Goal: Book appointment/travel/reservation

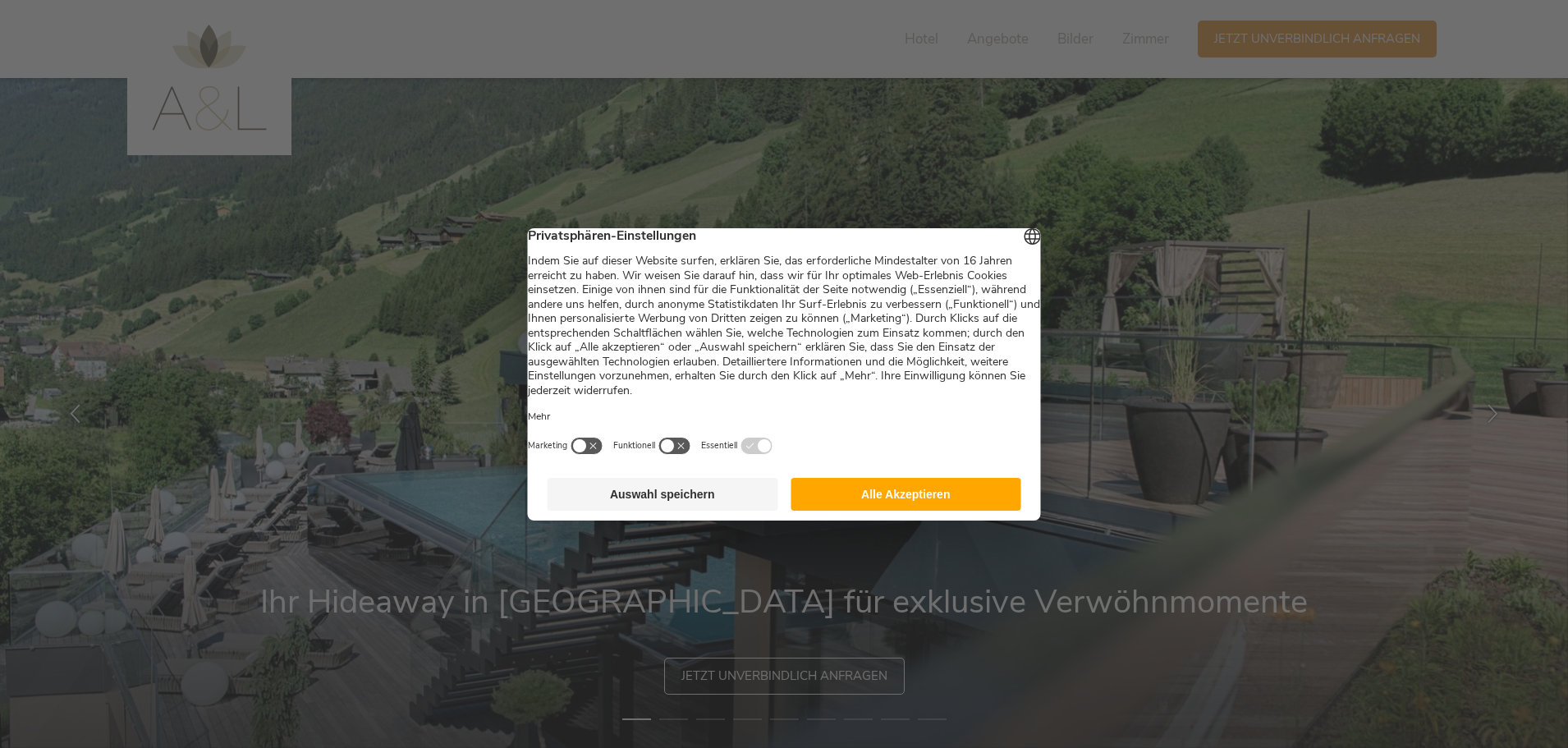
drag, startPoint x: 853, startPoint y: 504, endPoint x: 760, endPoint y: 514, distance: 93.5
click at [762, 520] on footer "Auswahl speichern Alle Akzeptieren" at bounding box center [785, 493] width 513 height 53
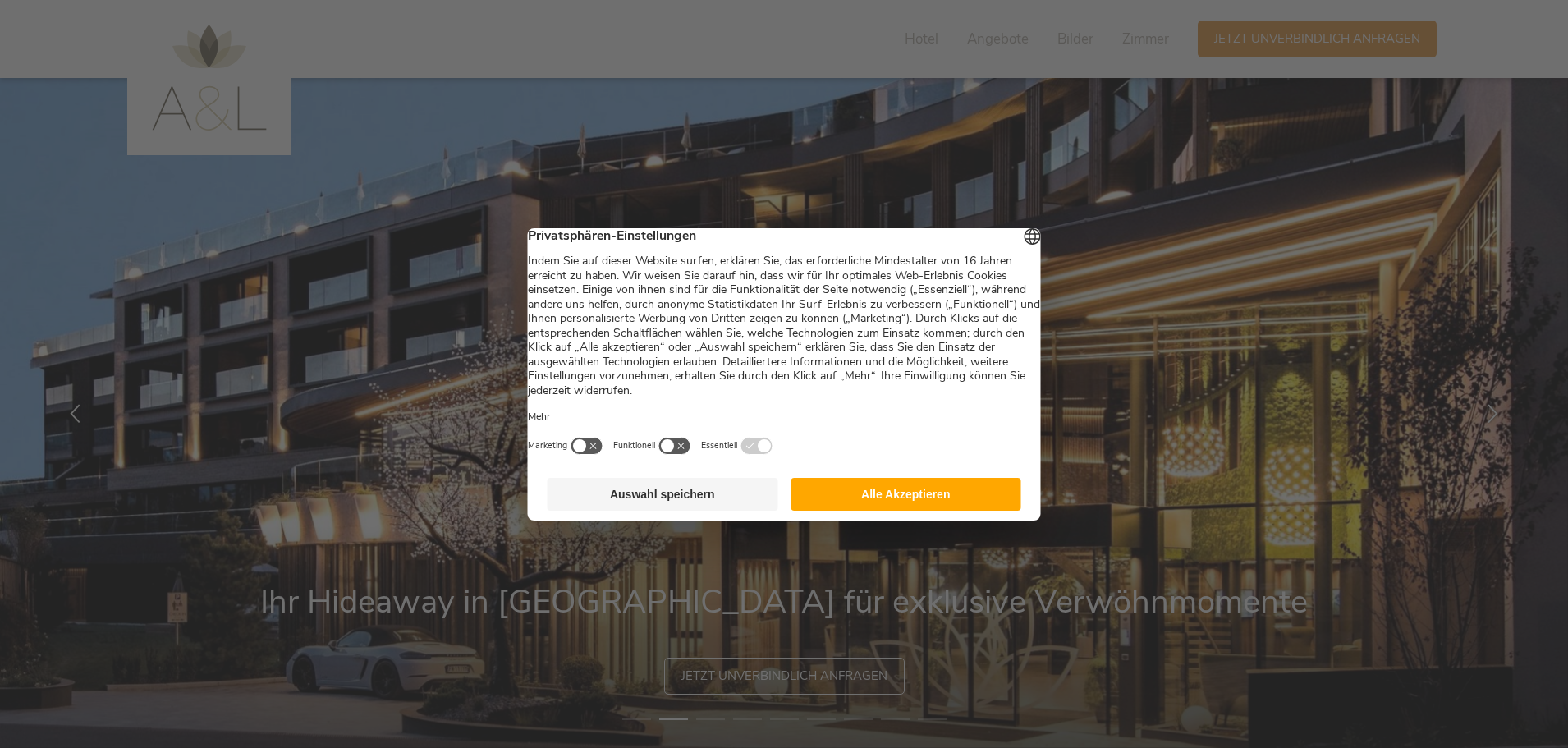
click at [848, 501] on button "Alle Akzeptieren" at bounding box center [906, 493] width 231 height 33
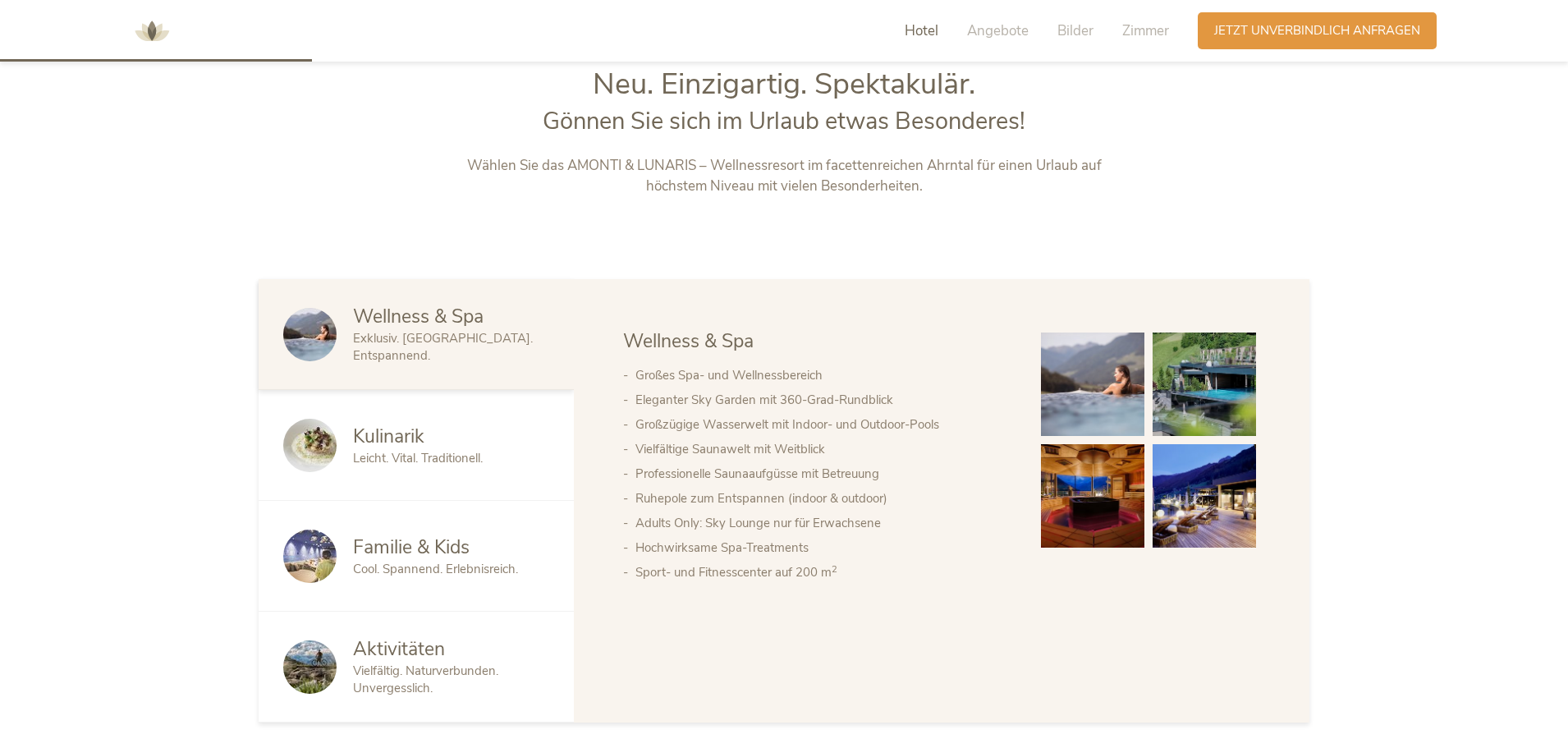
scroll to position [985, 0]
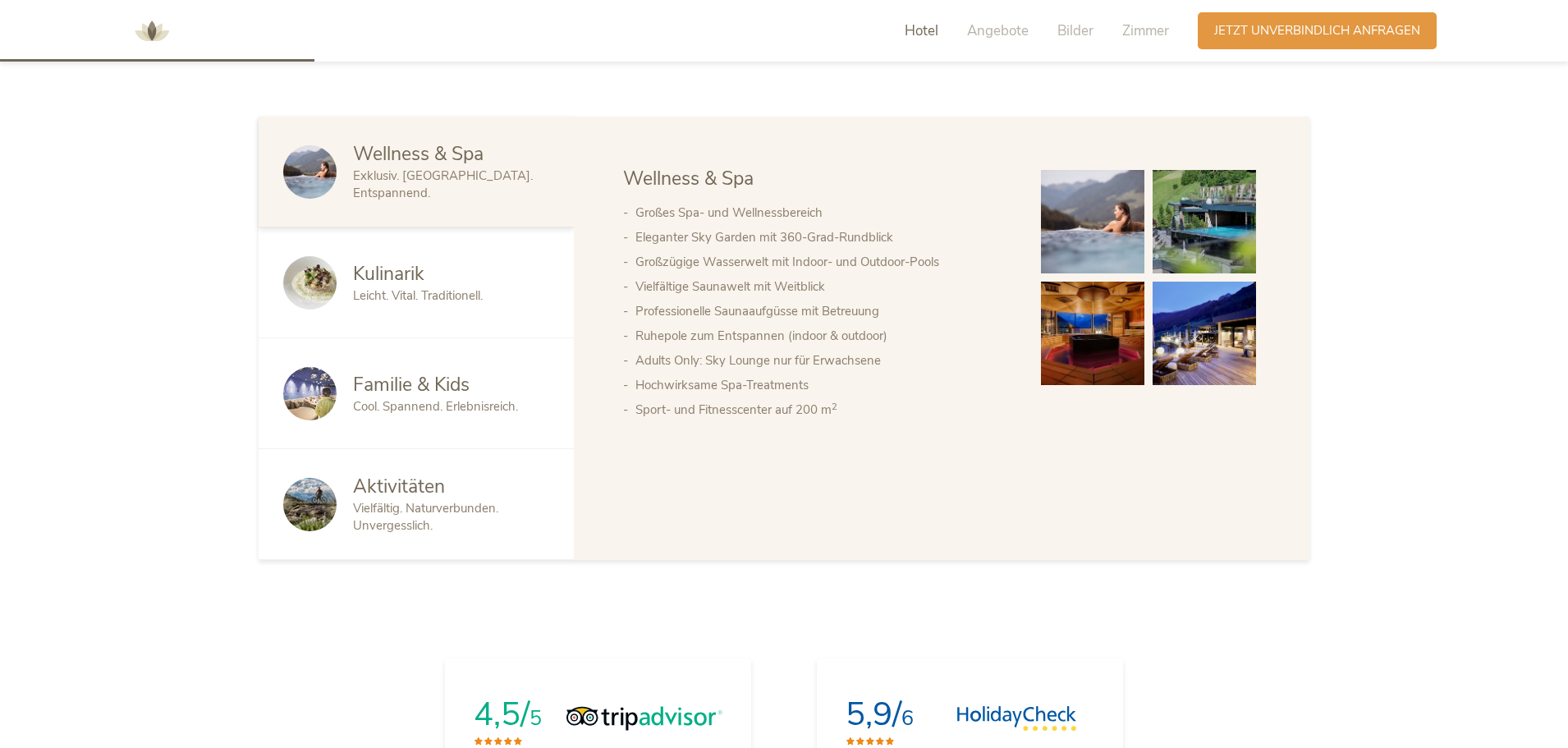
click at [428, 160] on span "Wellness & Spa" at bounding box center [418, 155] width 131 height 26
click at [374, 392] on span "Familie & Kids" at bounding box center [411, 384] width 117 height 26
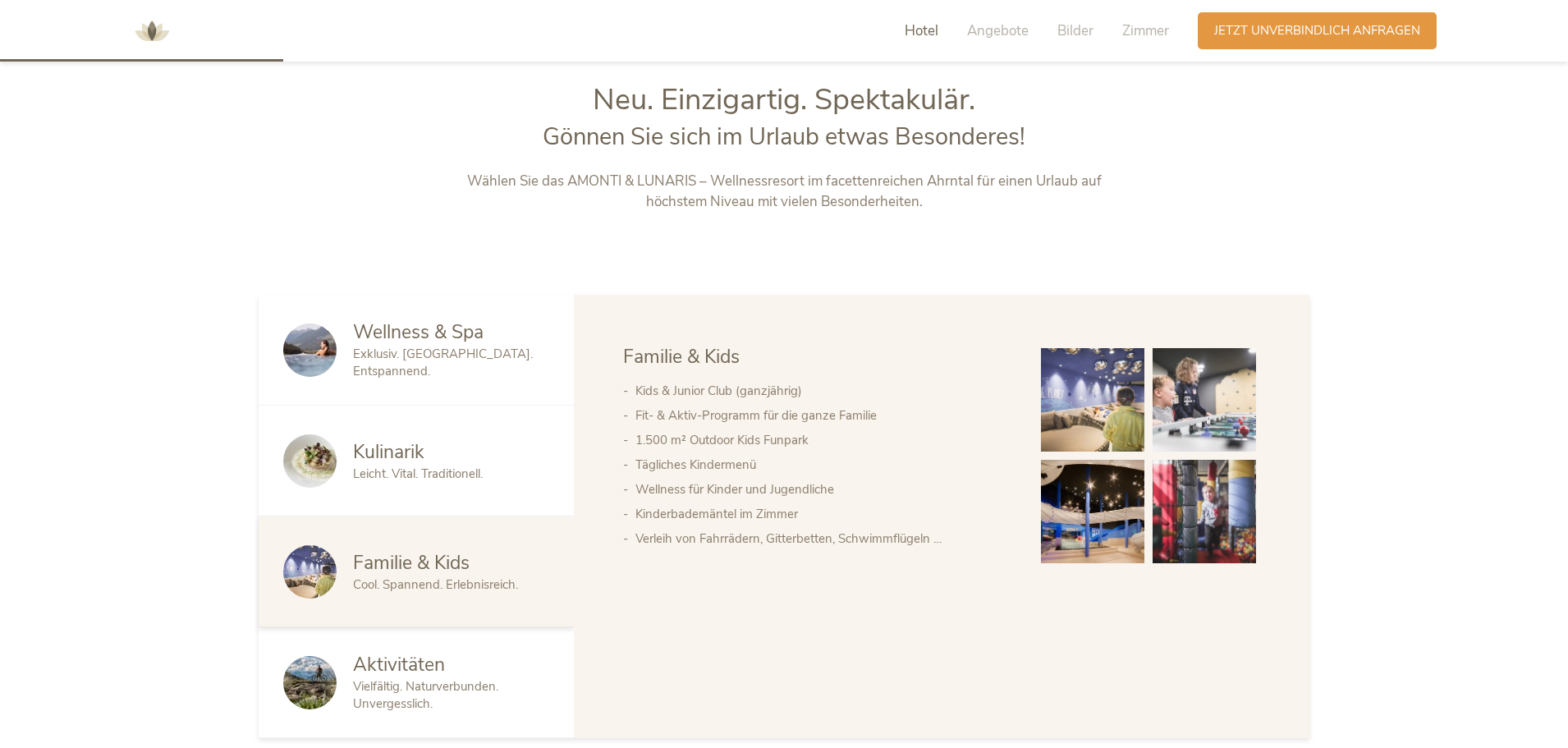
scroll to position [0, 0]
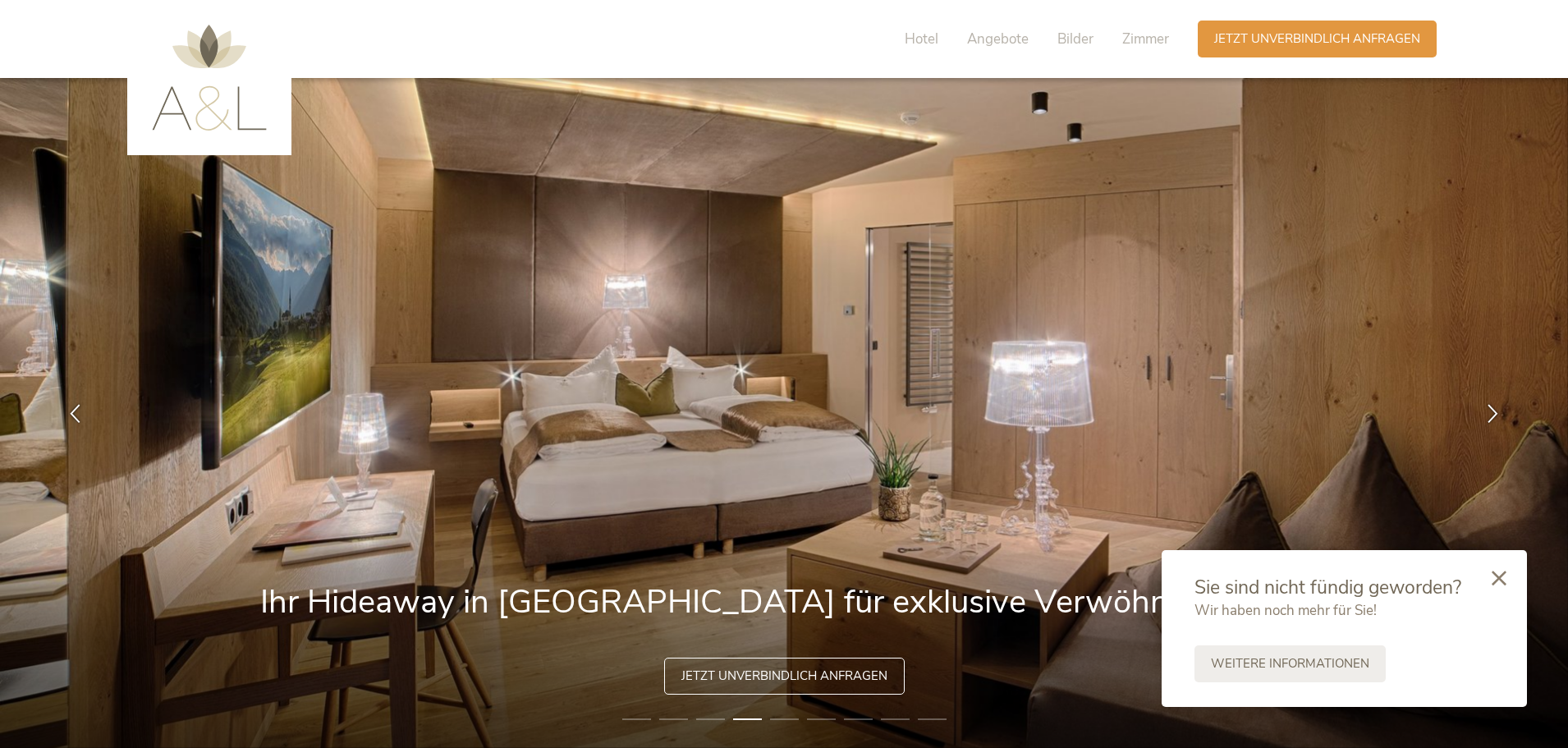
click at [188, 84] on img at bounding box center [209, 77] width 115 height 106
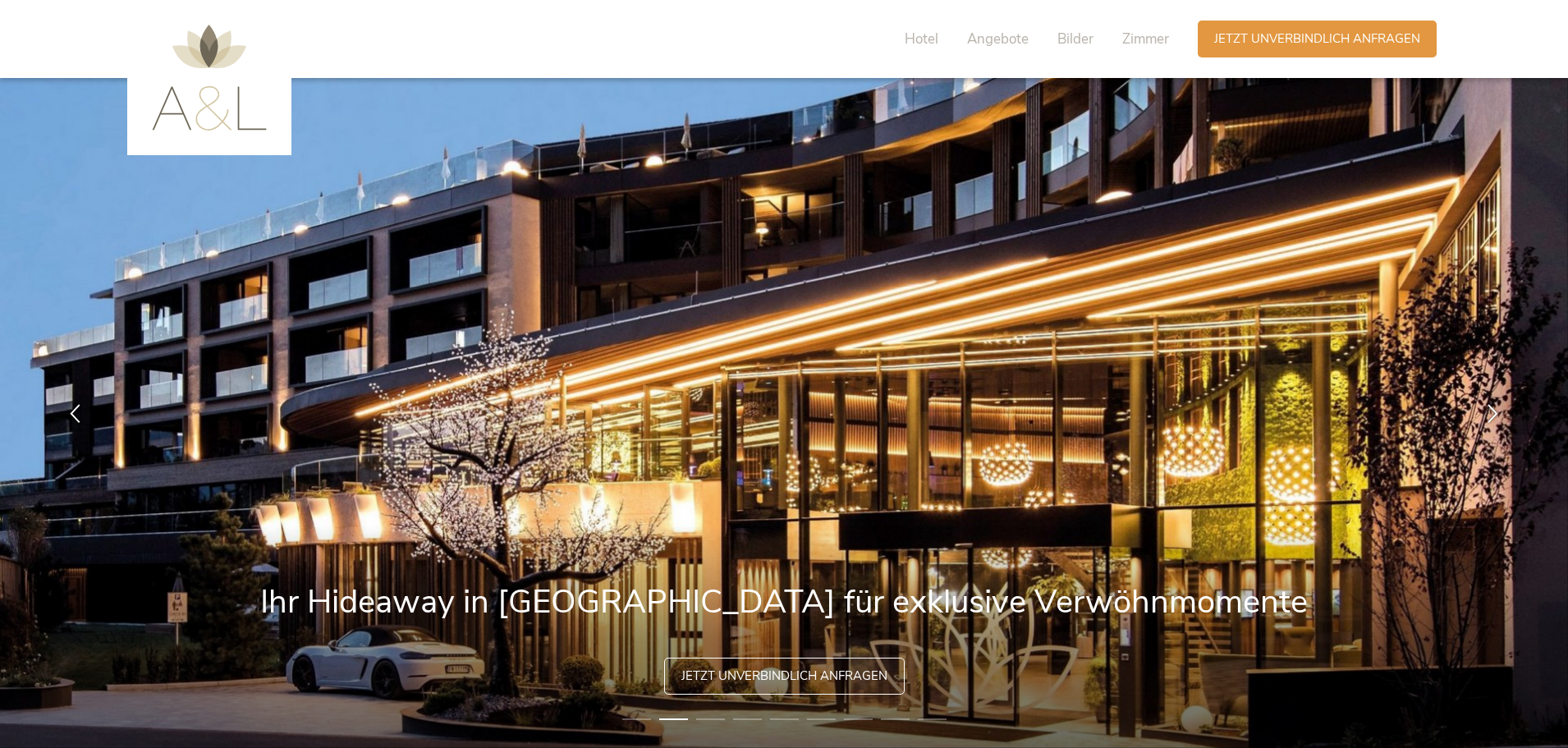
click at [915, 44] on span "Hotel" at bounding box center [922, 39] width 34 height 19
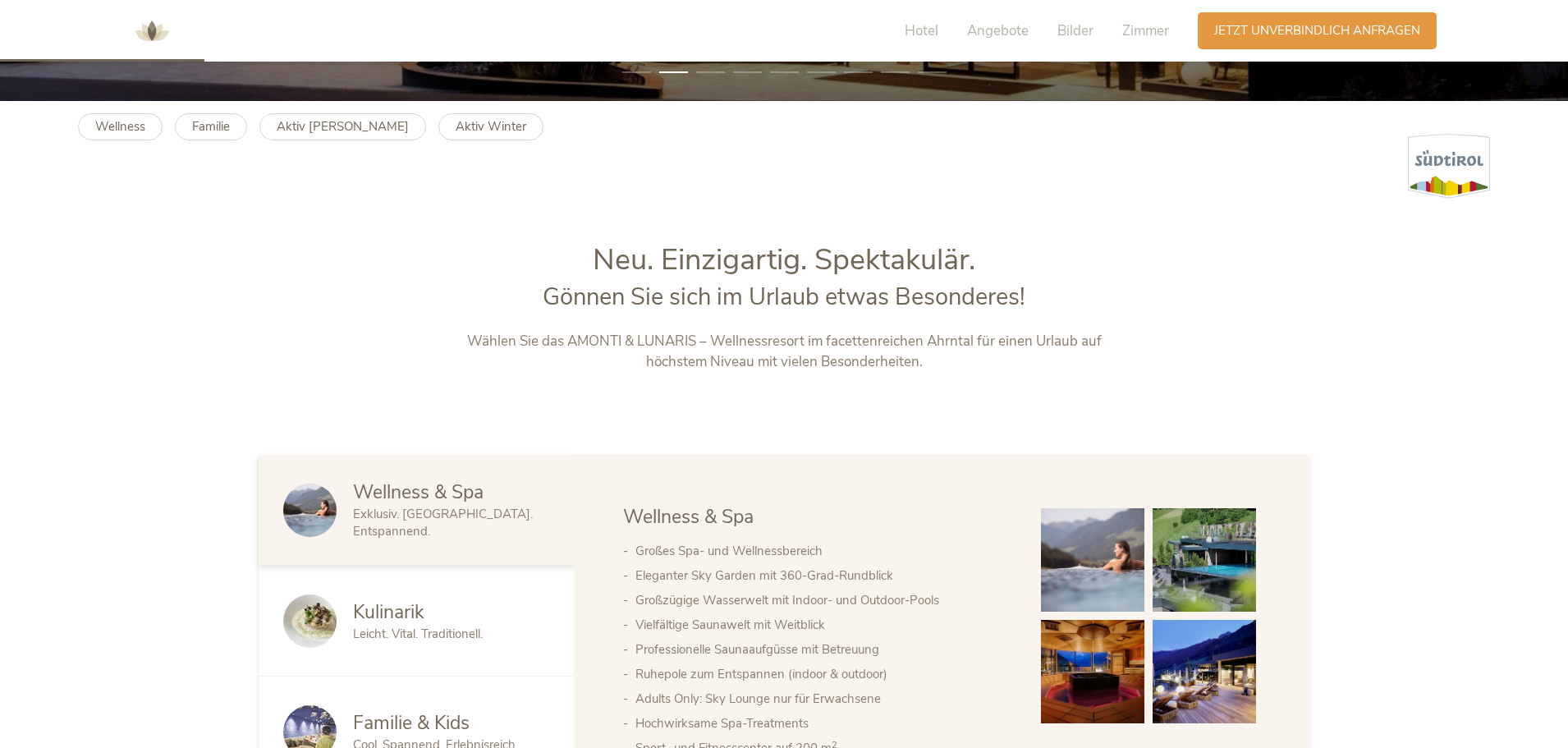
scroll to position [640, 0]
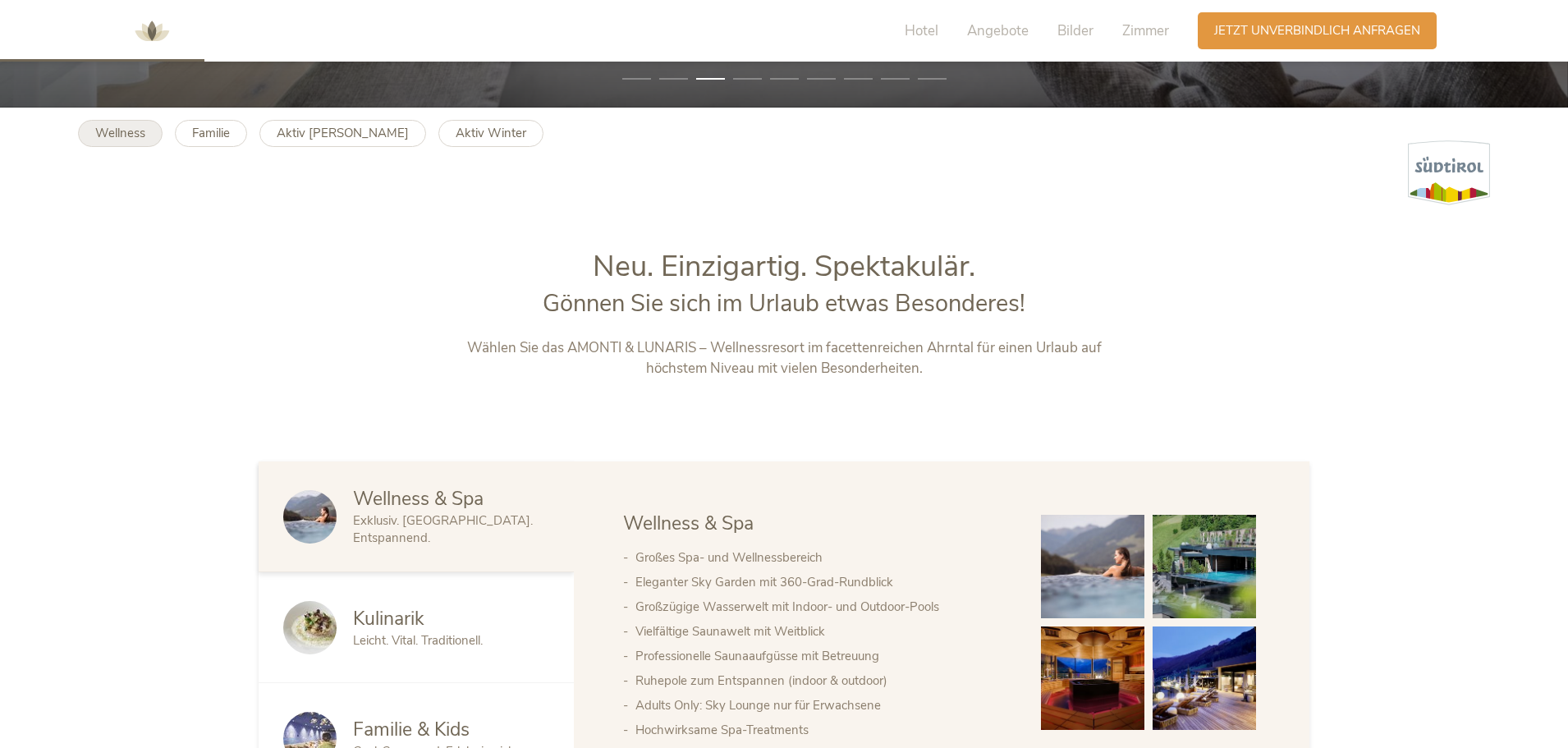
click at [141, 135] on b "Wellness" at bounding box center [120, 133] width 51 height 17
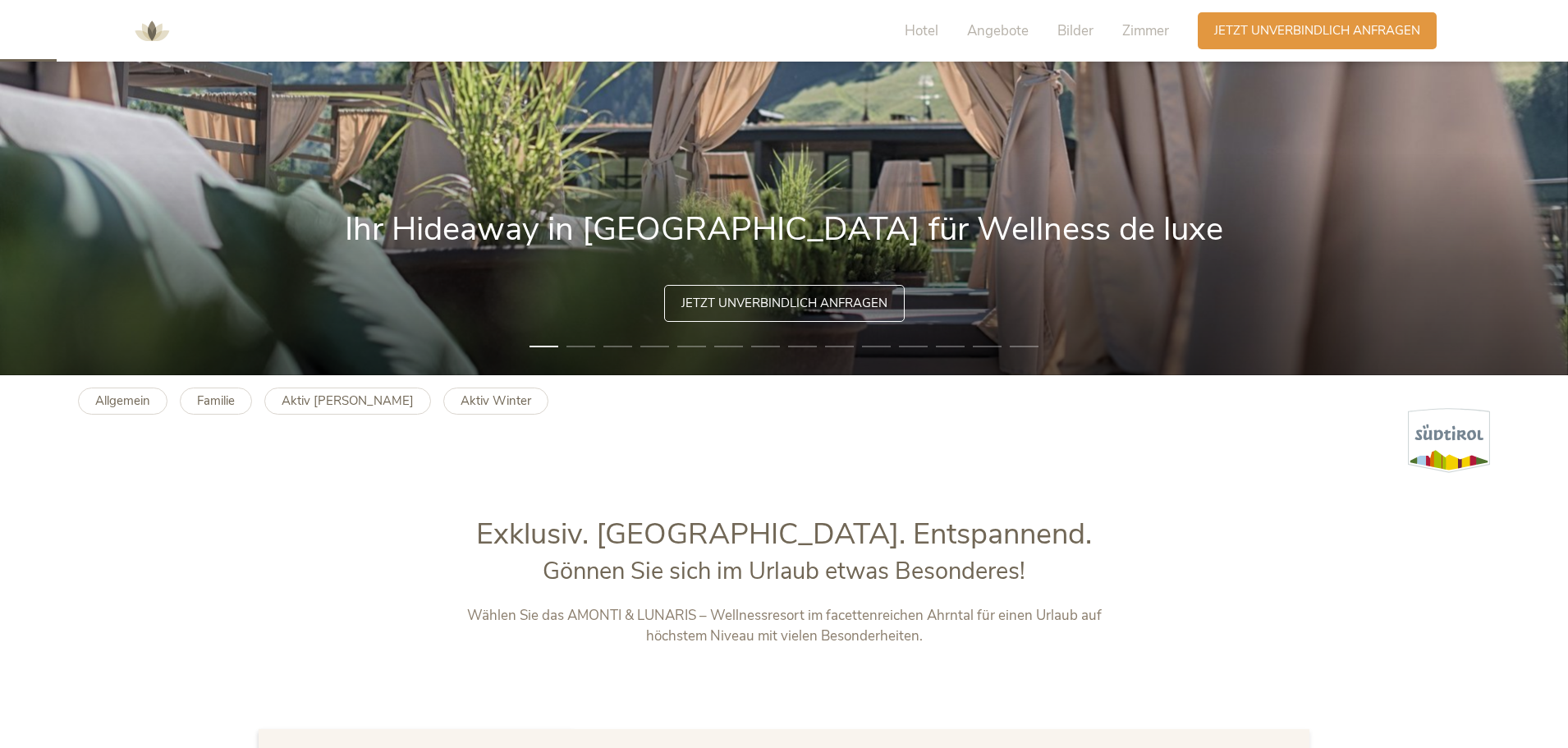
scroll to position [410, 0]
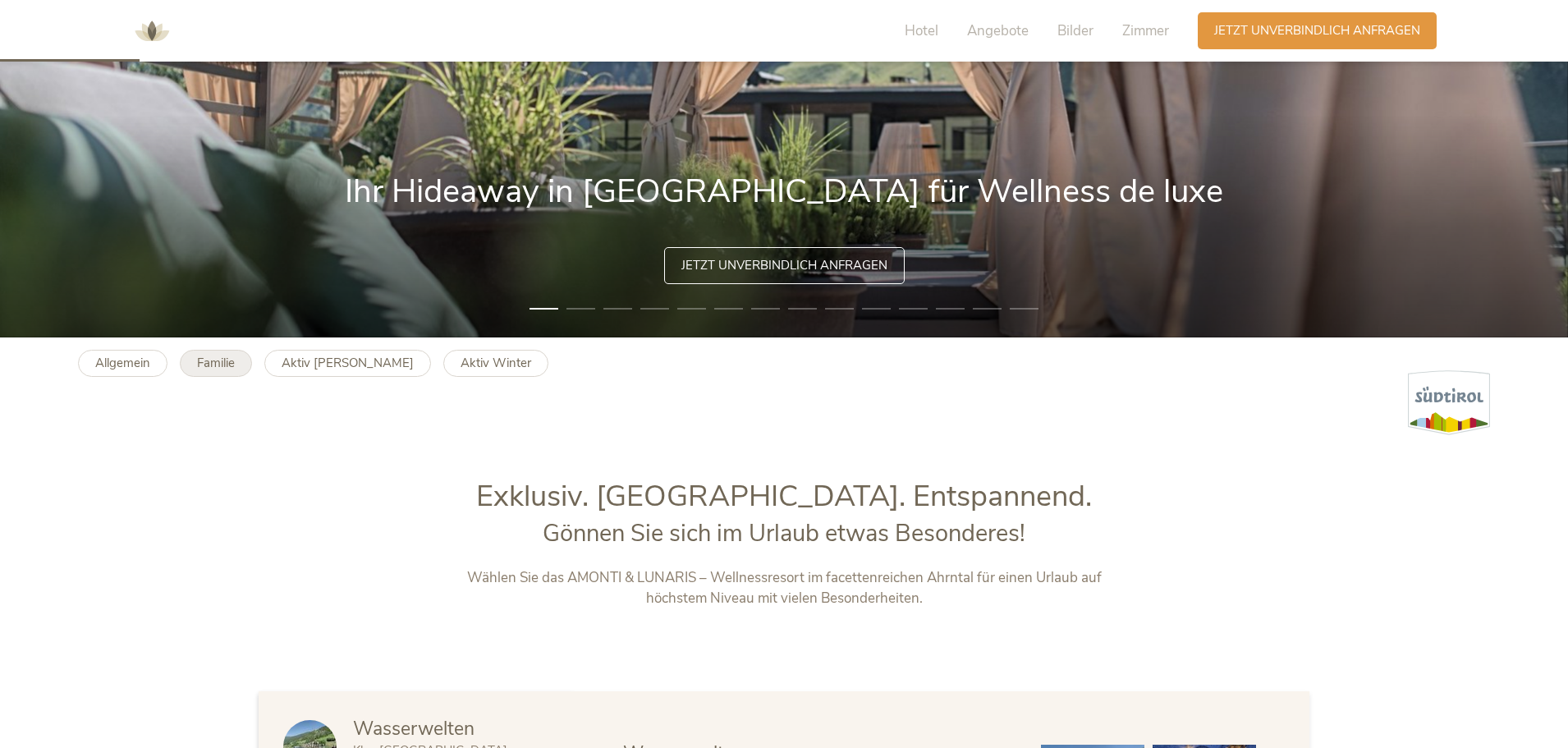
click at [212, 352] on link "Familie" at bounding box center [215, 363] width 72 height 27
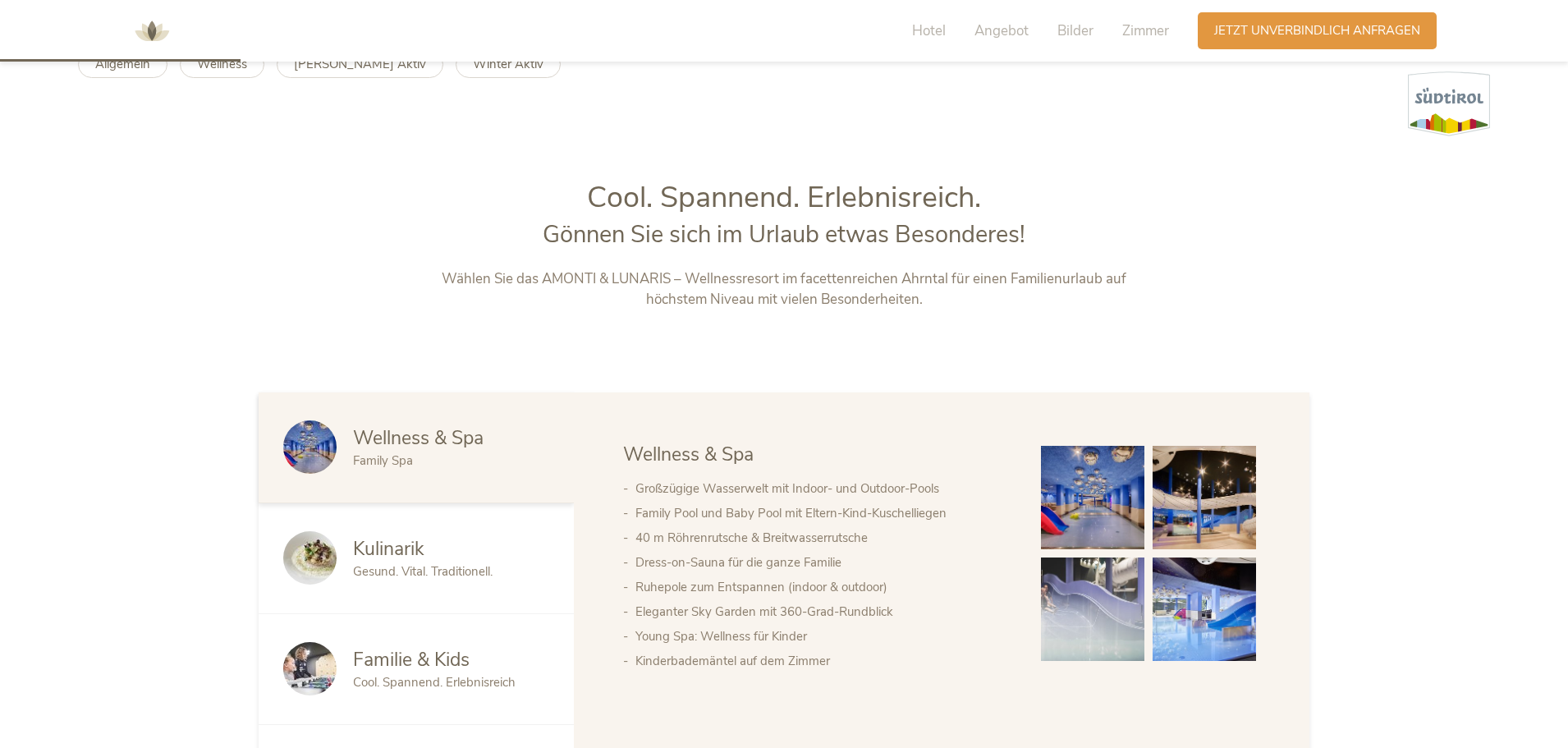
scroll to position [739, 0]
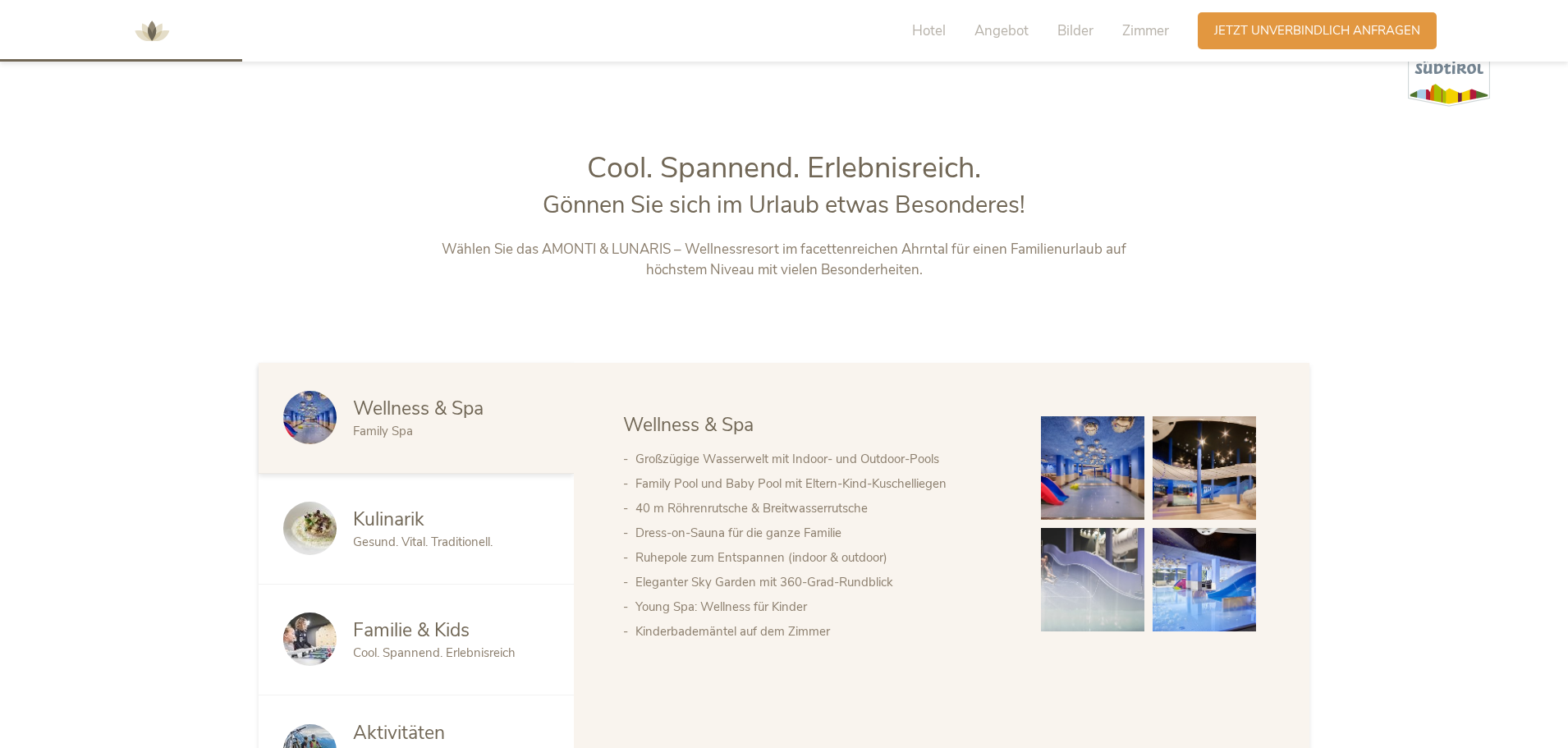
click at [1080, 457] on img at bounding box center [1093, 468] width 103 height 103
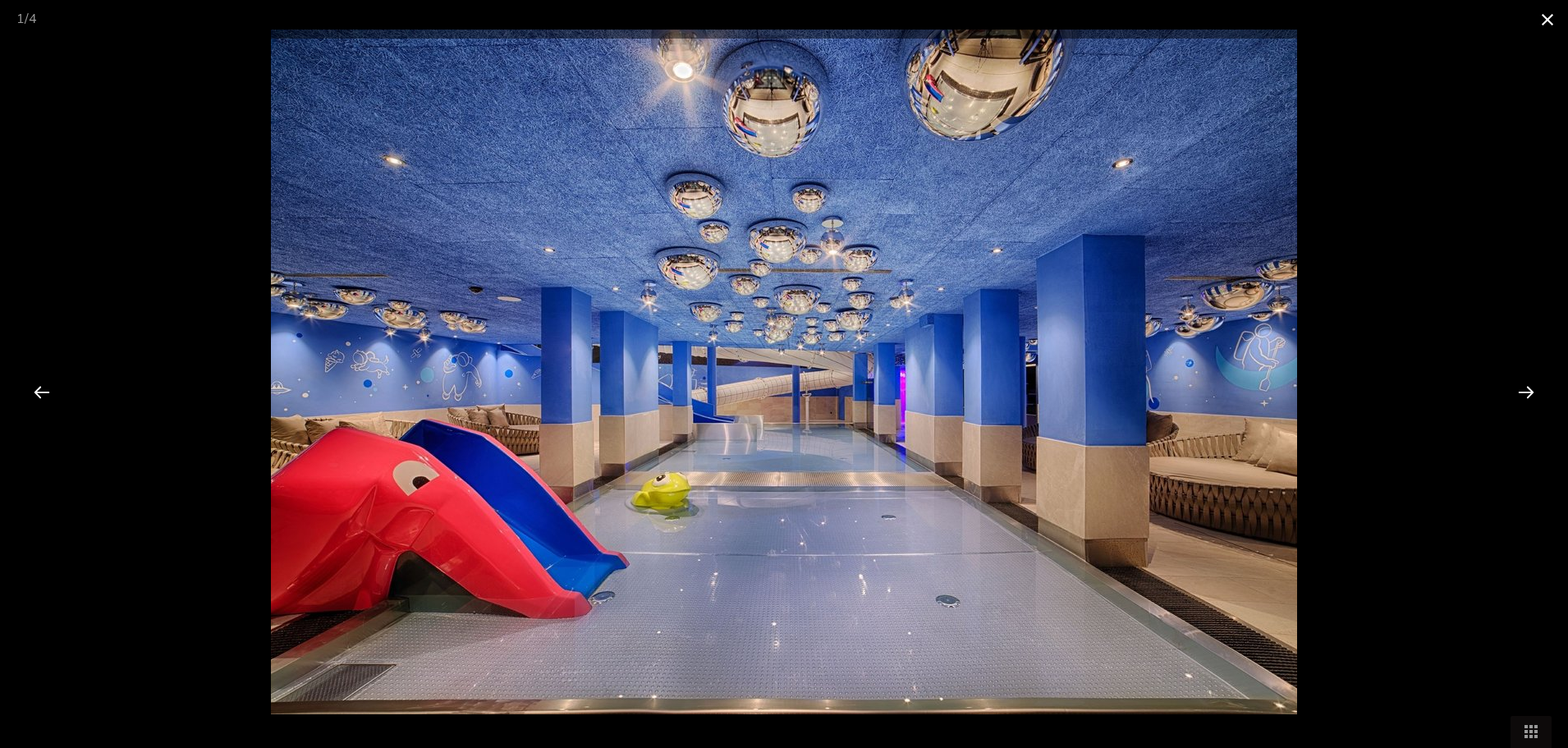
click at [1545, 17] on span at bounding box center [1547, 19] width 41 height 39
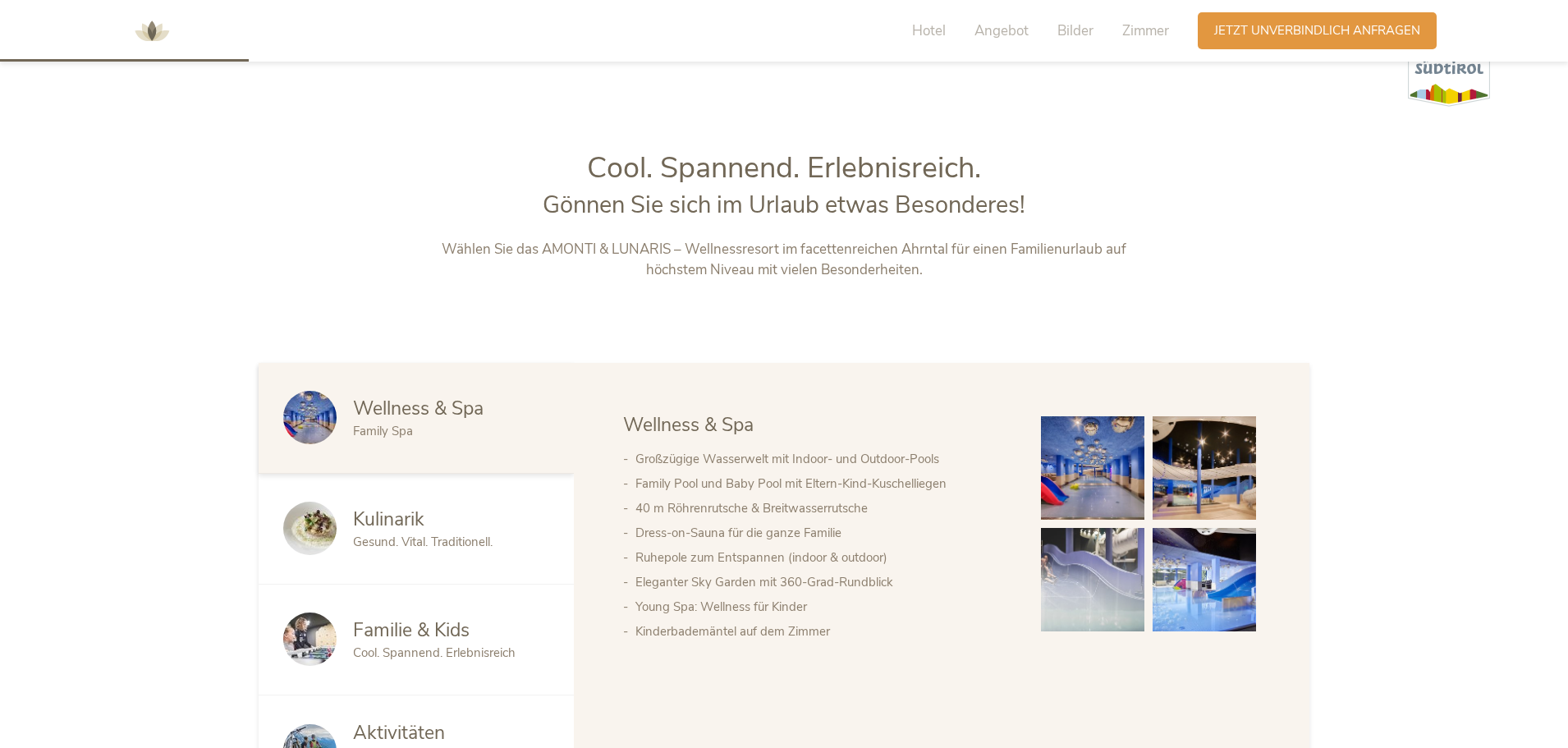
scroll to position [903, 0]
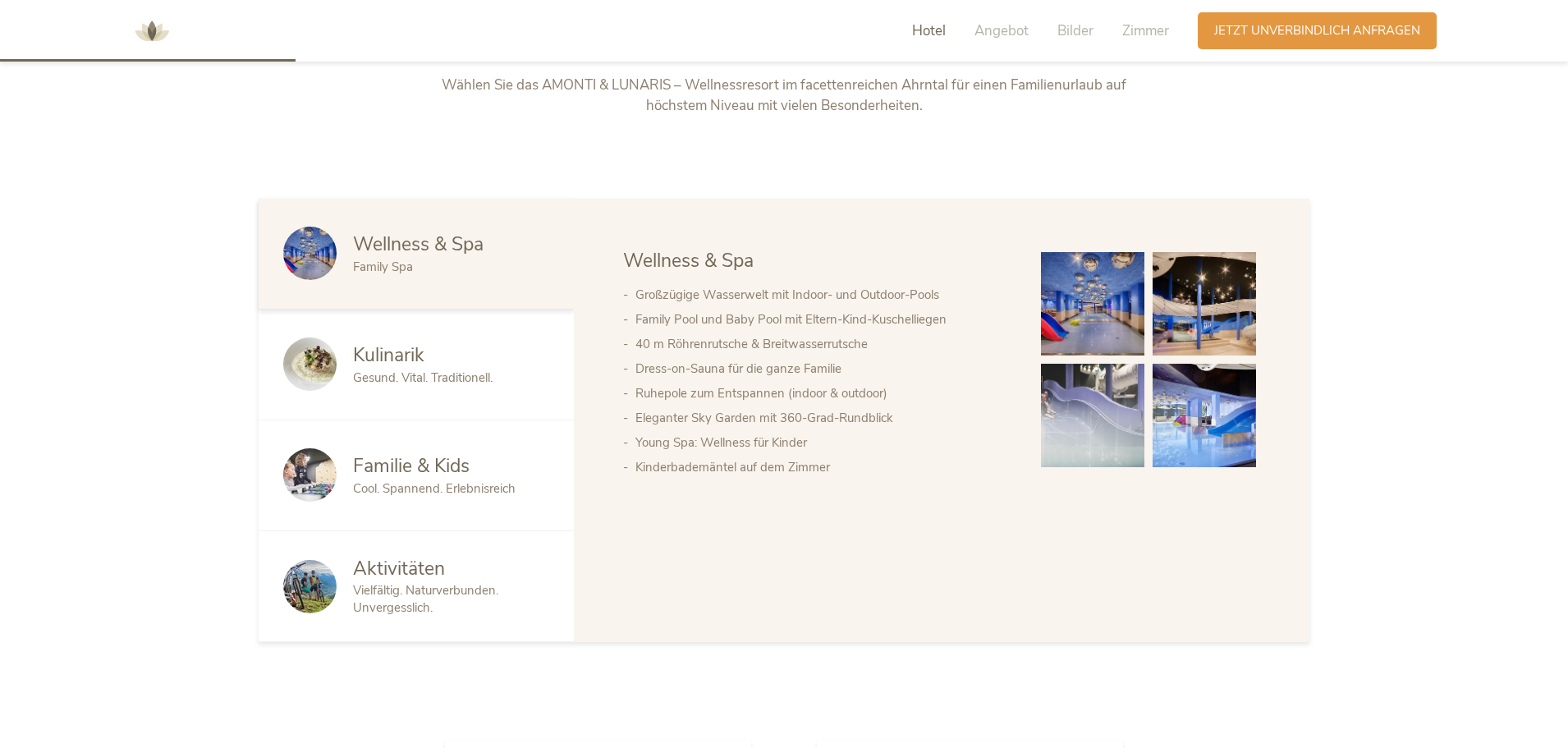
click at [404, 481] on span "Cool. Spannend. Erlebnisreich" at bounding box center [434, 488] width 163 height 17
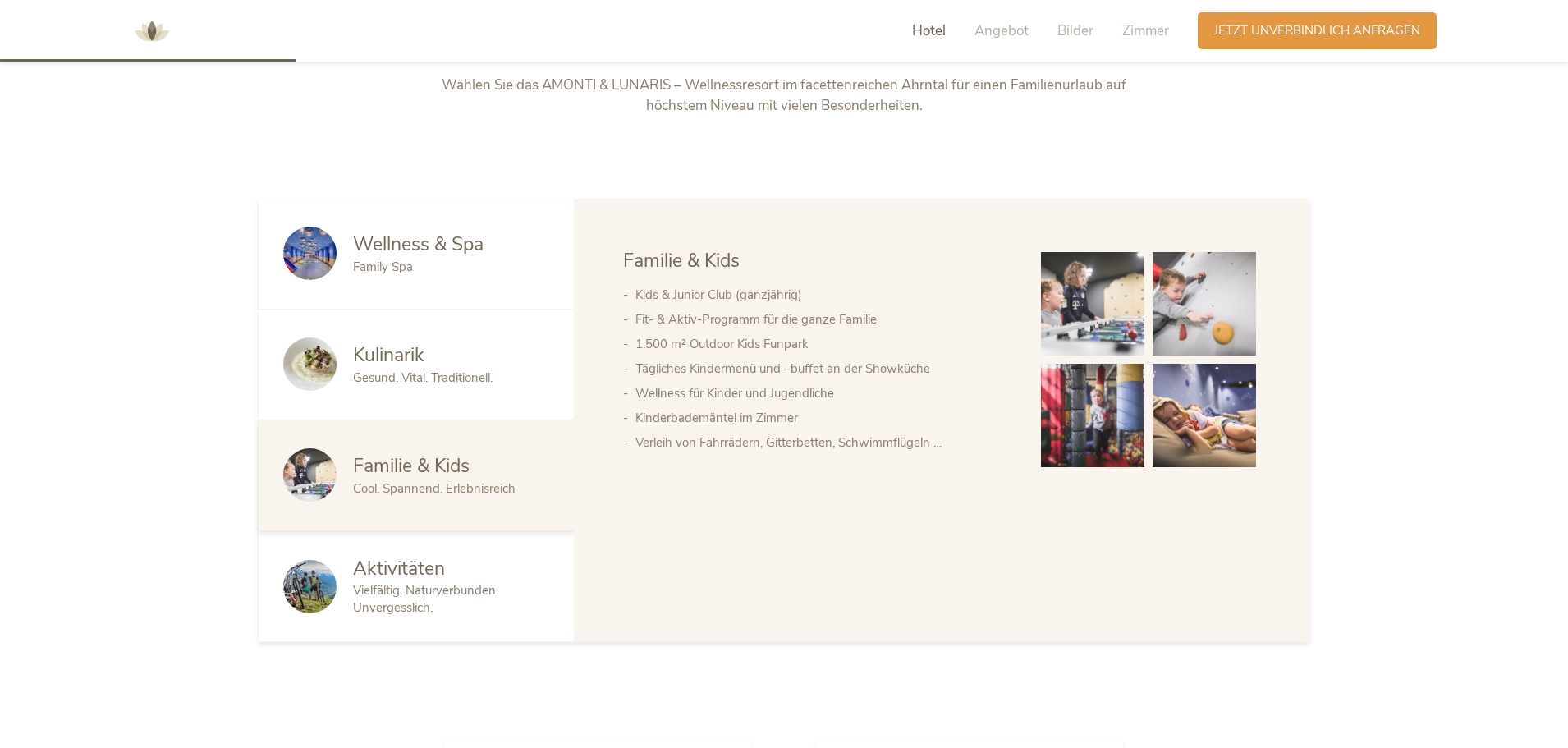
click at [428, 577] on span "Aktivitäten" at bounding box center [398, 569] width 92 height 26
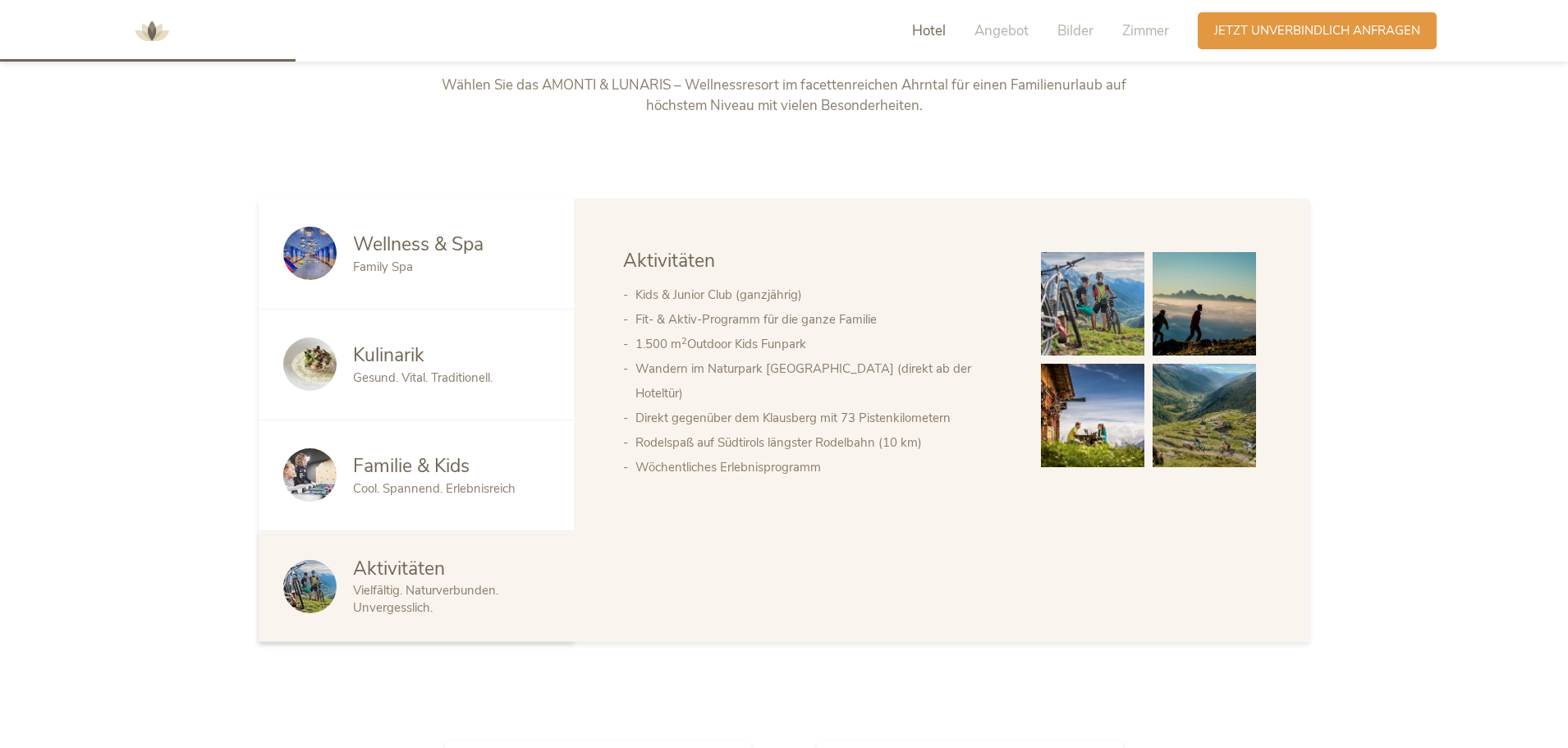
click at [399, 478] on span "Familie & Kids" at bounding box center [411, 466] width 117 height 26
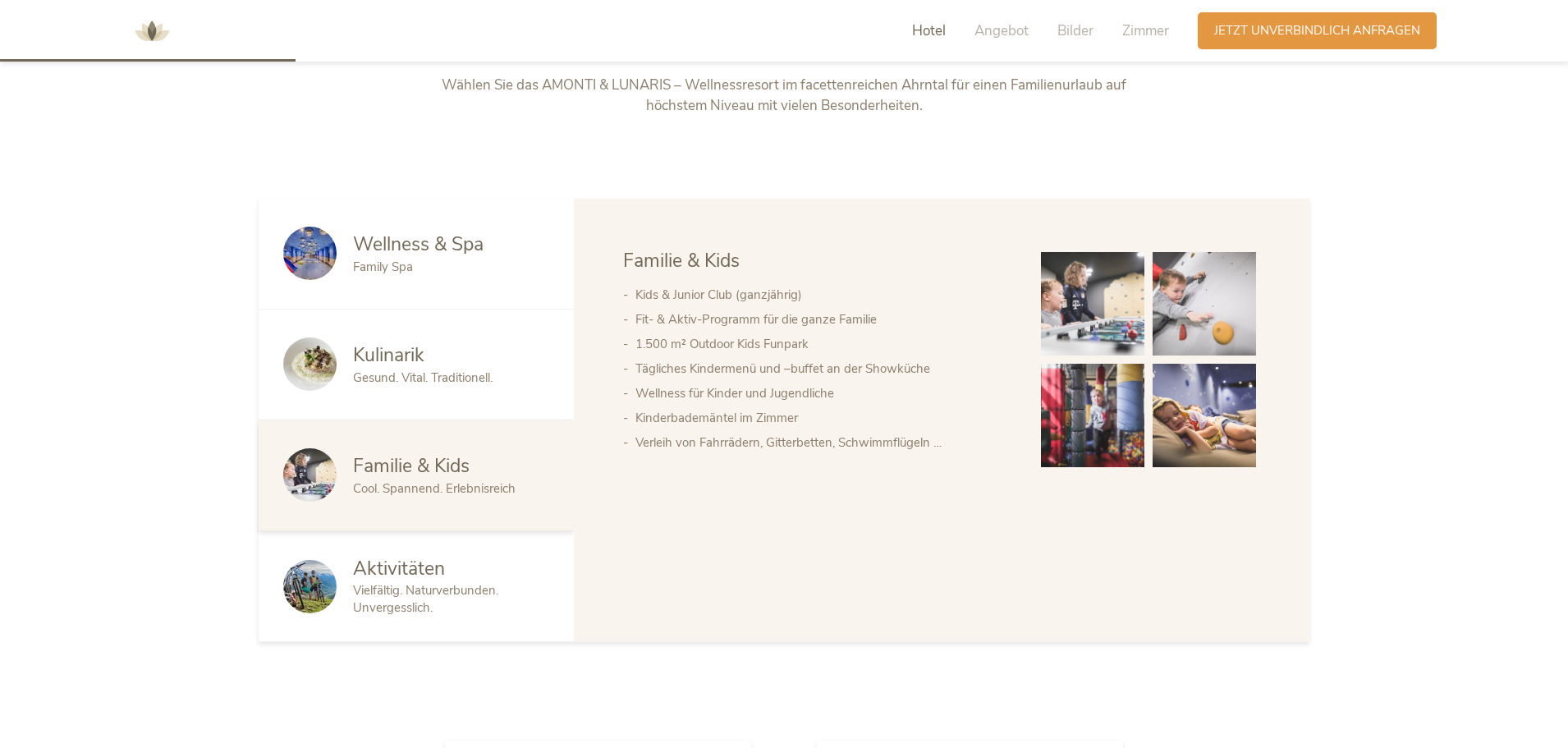
click at [360, 380] on span "Gesund. Vital. Traditionell." at bounding box center [422, 377] width 140 height 17
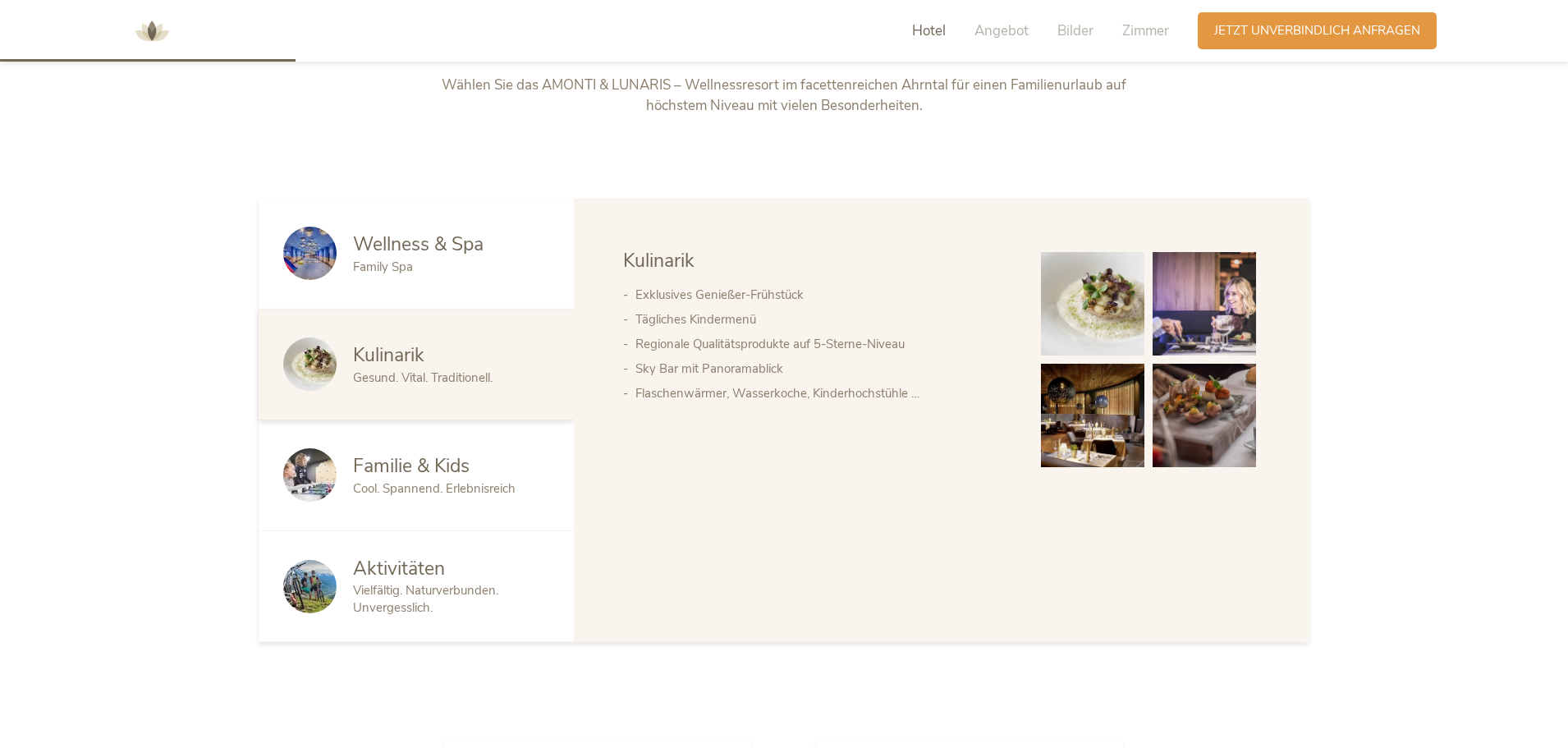
click at [1099, 419] on img at bounding box center [1093, 415] width 103 height 103
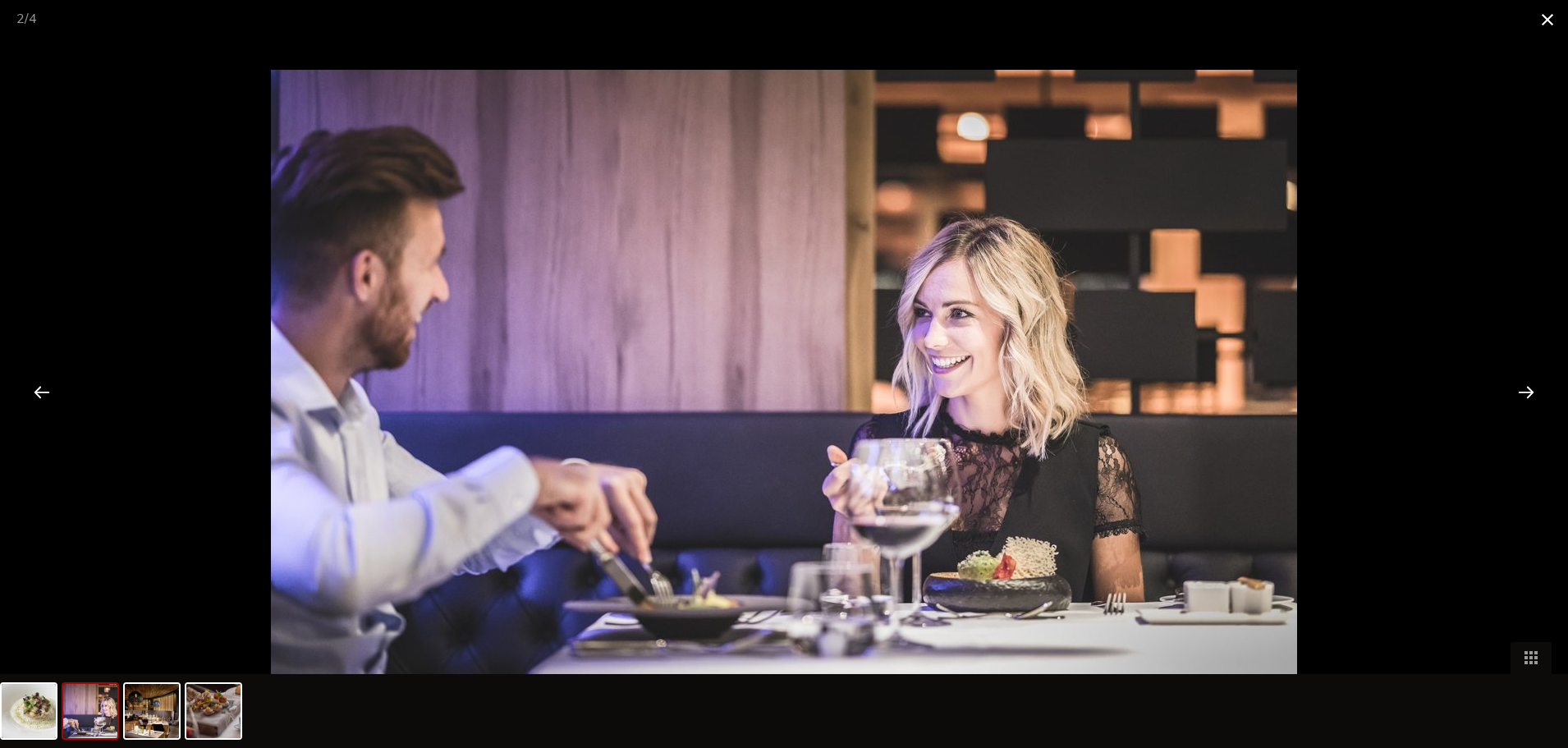
click at [1544, 20] on span at bounding box center [1547, 19] width 41 height 39
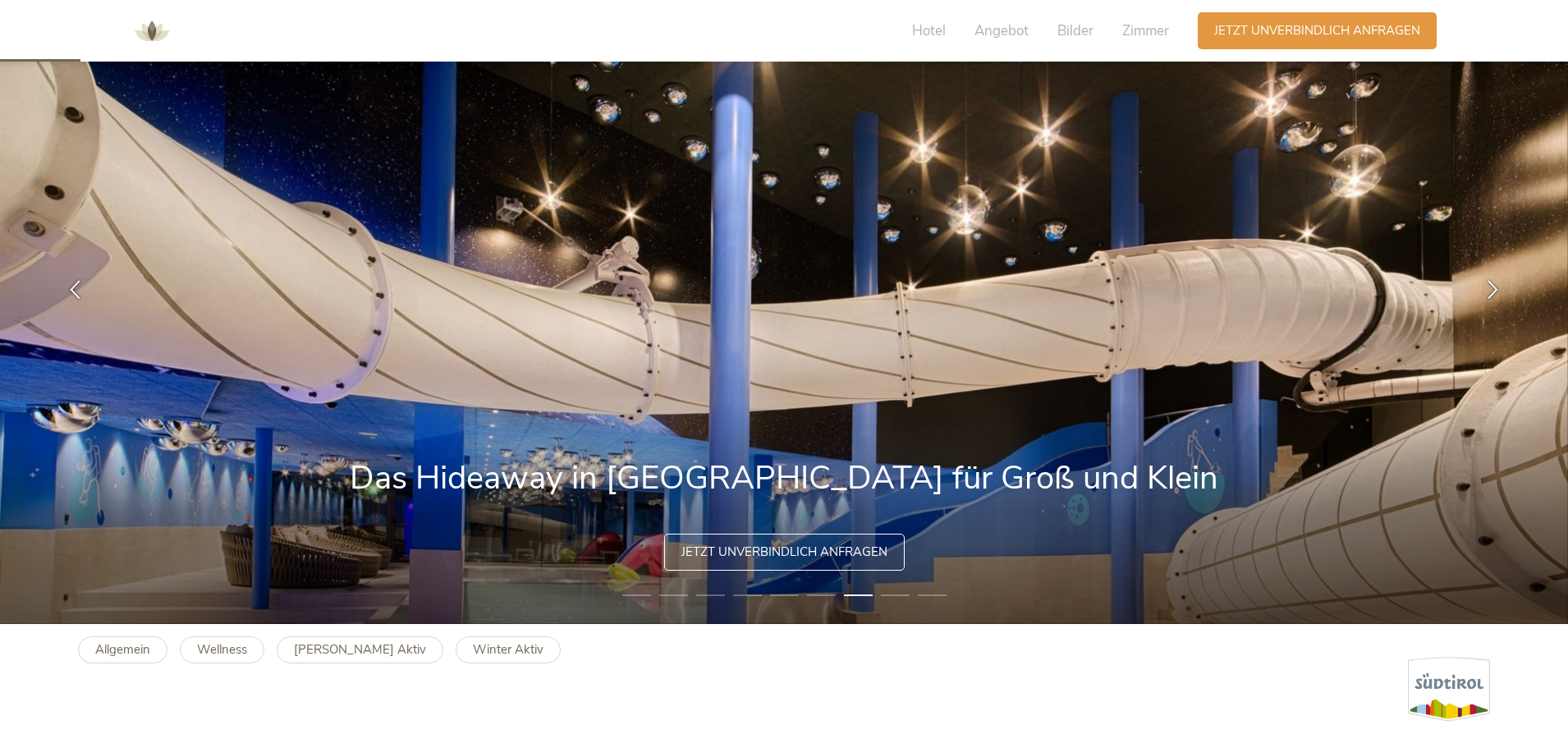
scroll to position [0, 0]
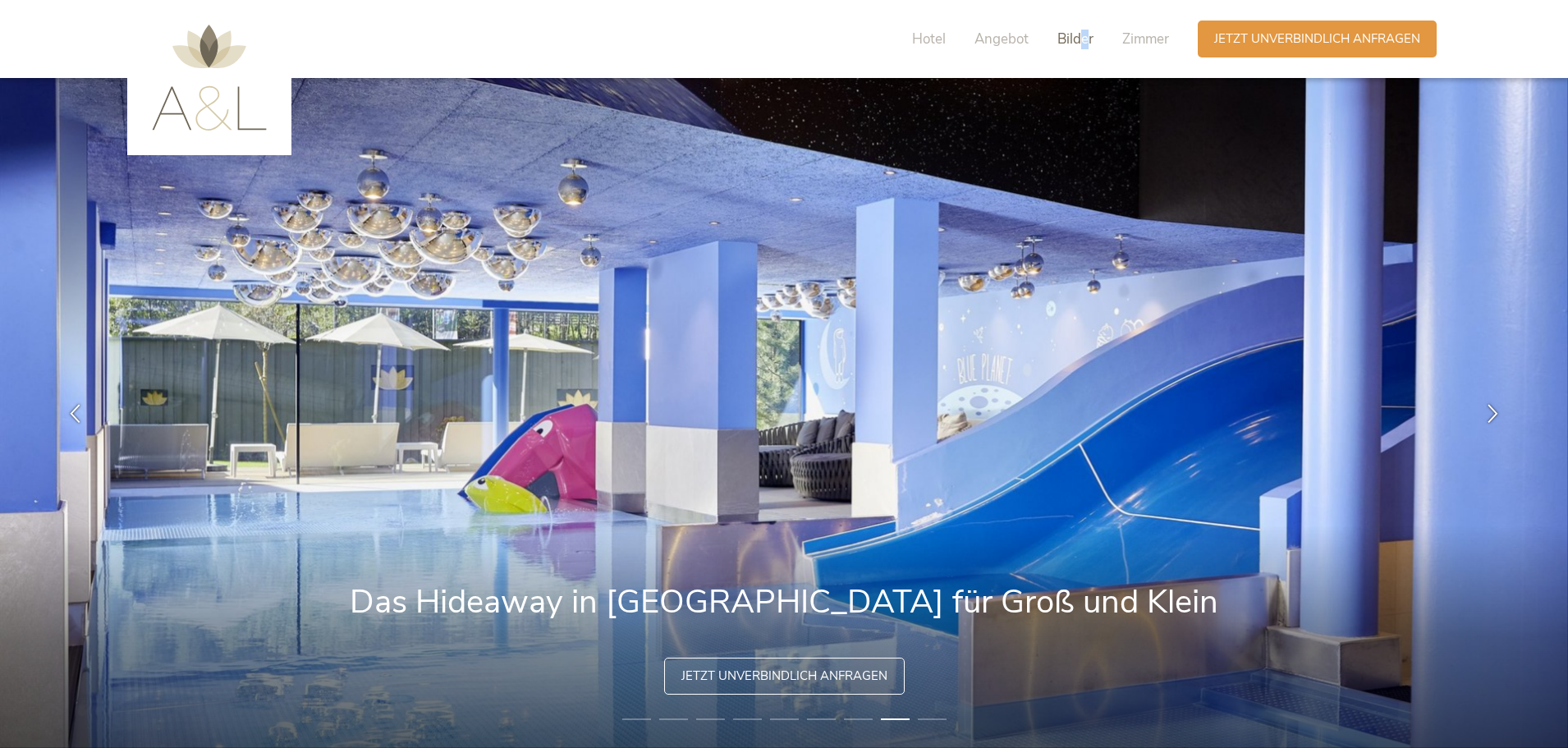
click at [1084, 36] on span "Bilder" at bounding box center [1075, 39] width 36 height 19
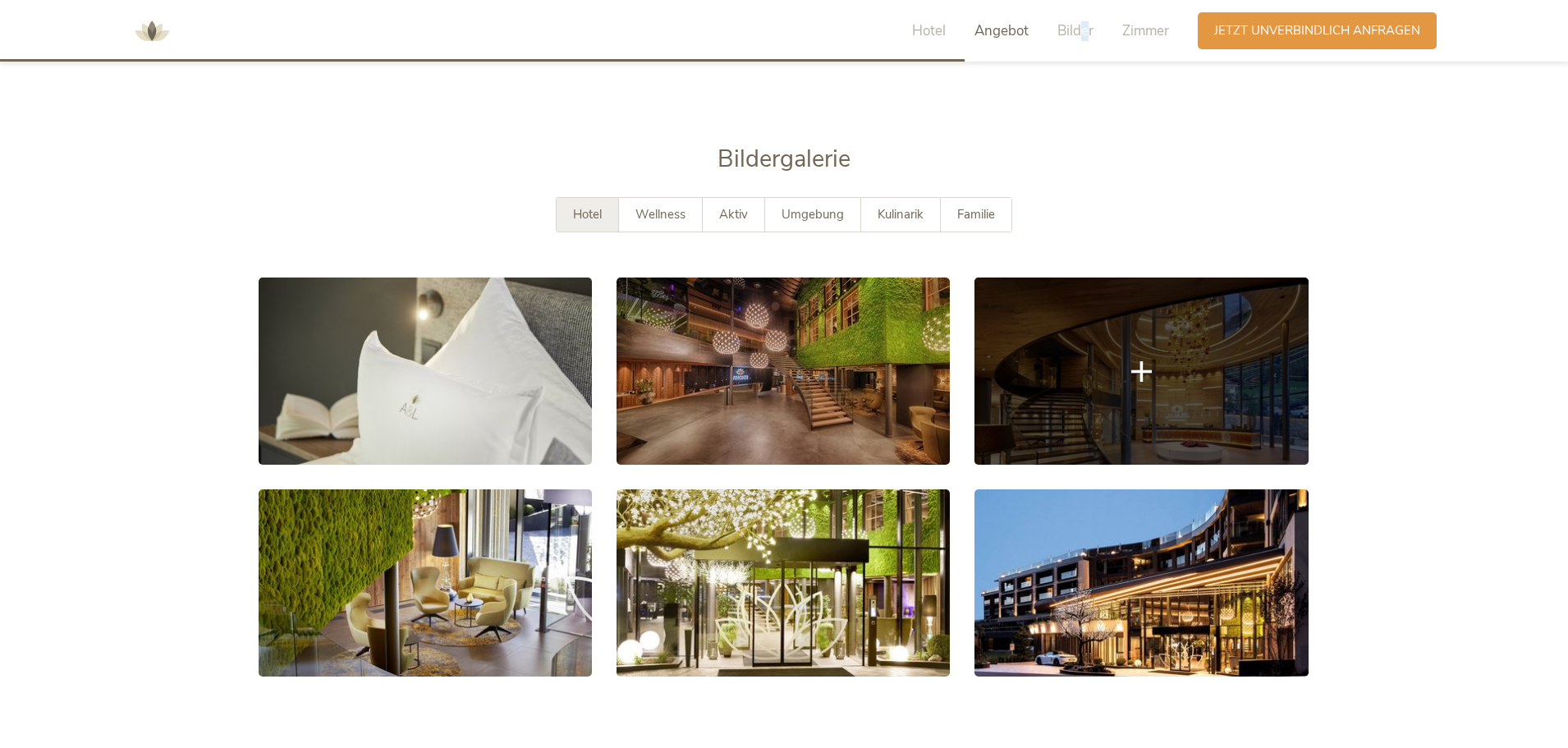
scroll to position [2978, 0]
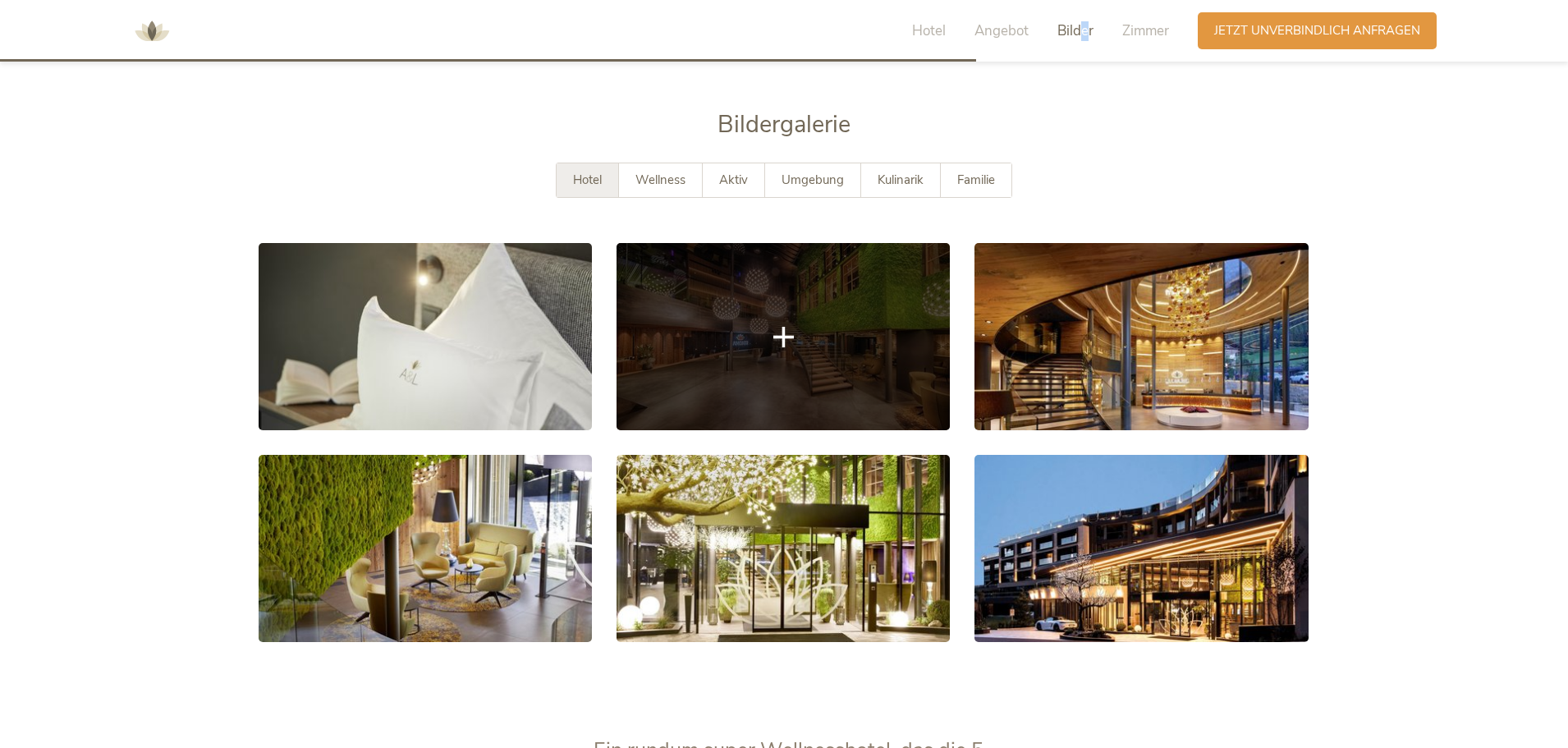
click at [814, 290] on link at bounding box center [783, 336] width 333 height 187
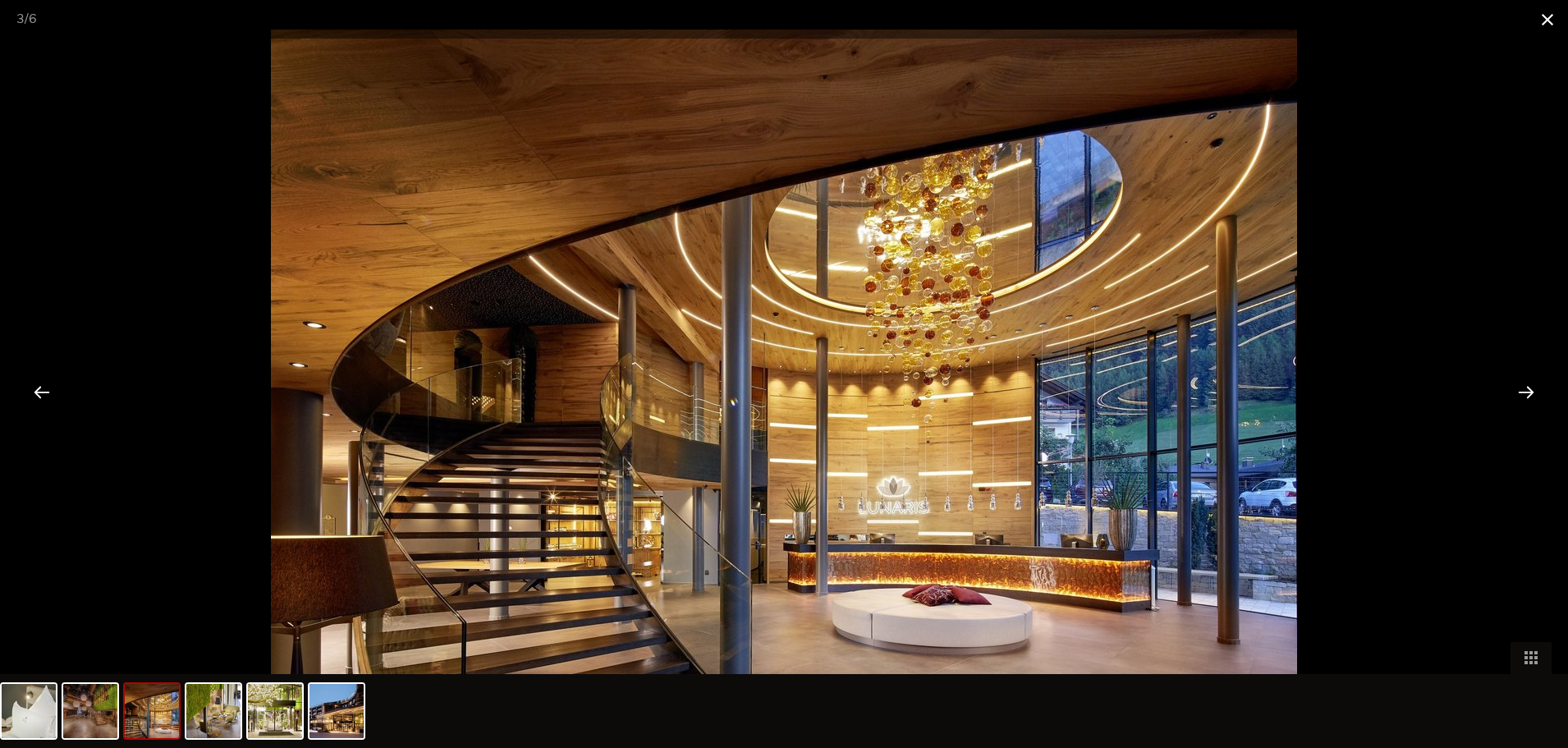
click at [1554, 18] on span at bounding box center [1547, 19] width 41 height 39
